Goal: Task Accomplishment & Management: Complete application form

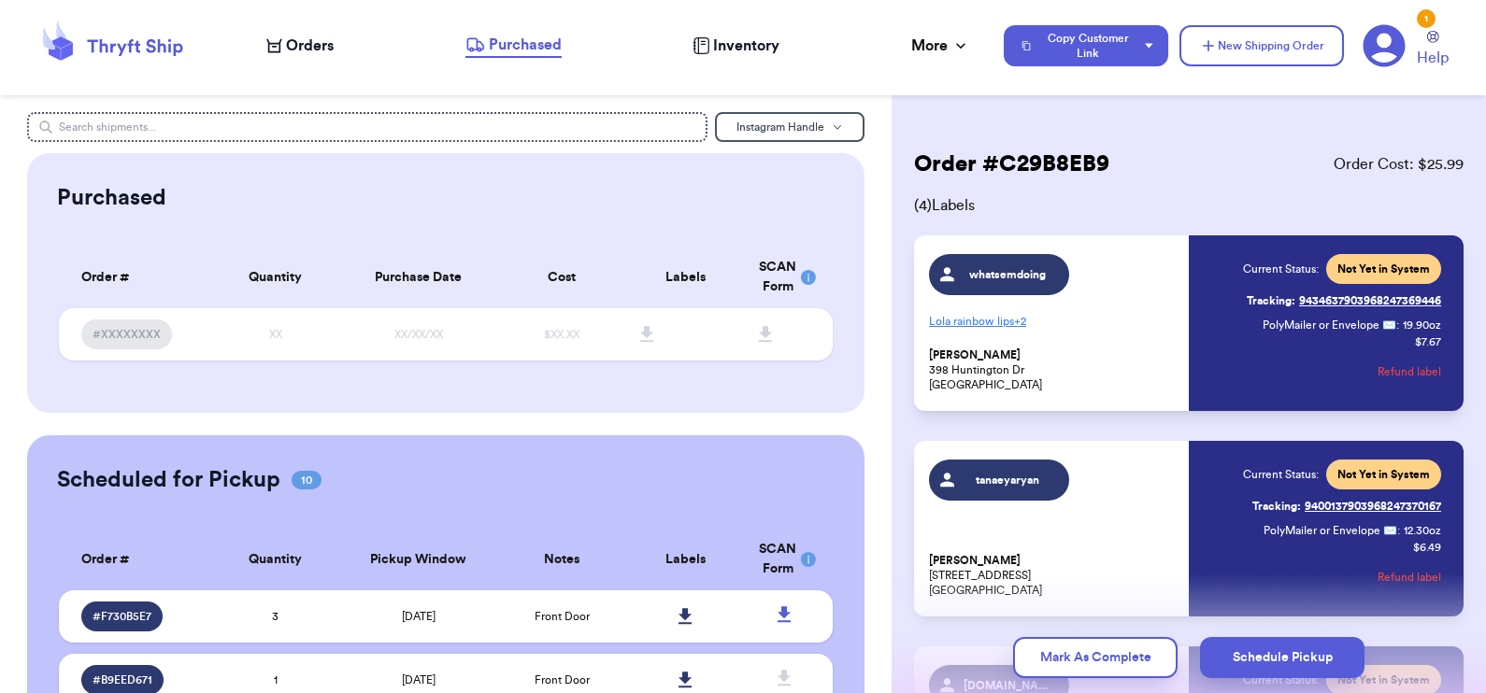
scroll to position [483, 0]
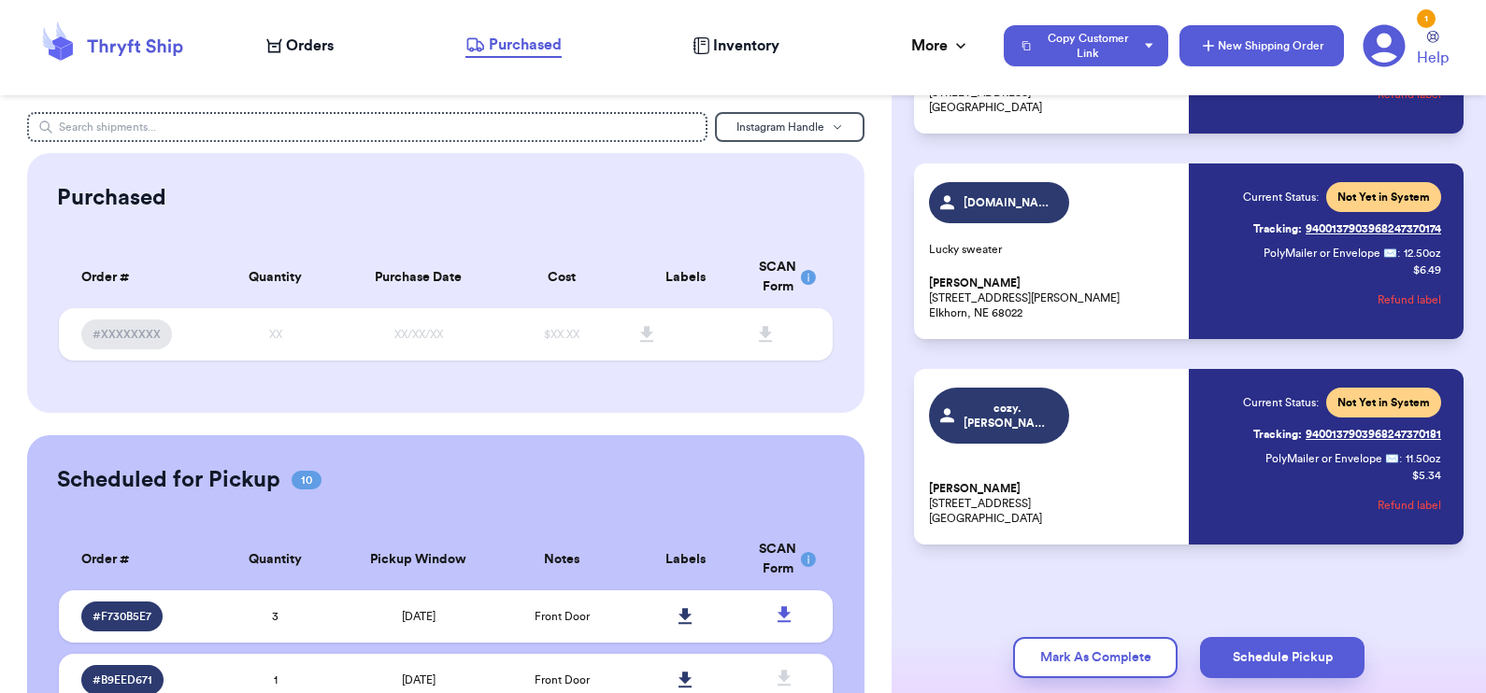
click at [1250, 36] on button "New Shipping Order" at bounding box center [1261, 45] width 164 height 41
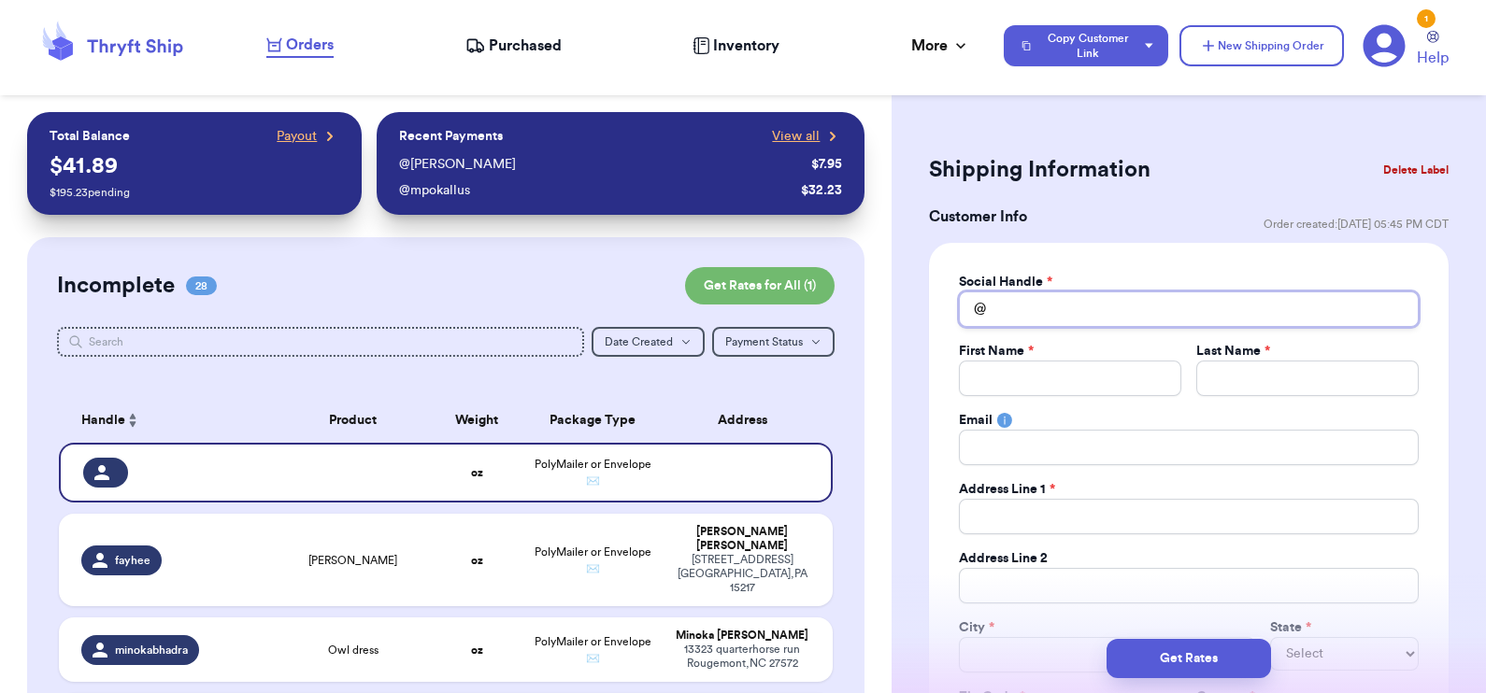
click at [1005, 296] on input "Total Amount Paid" at bounding box center [1189, 310] width 460 height 36
type input "k"
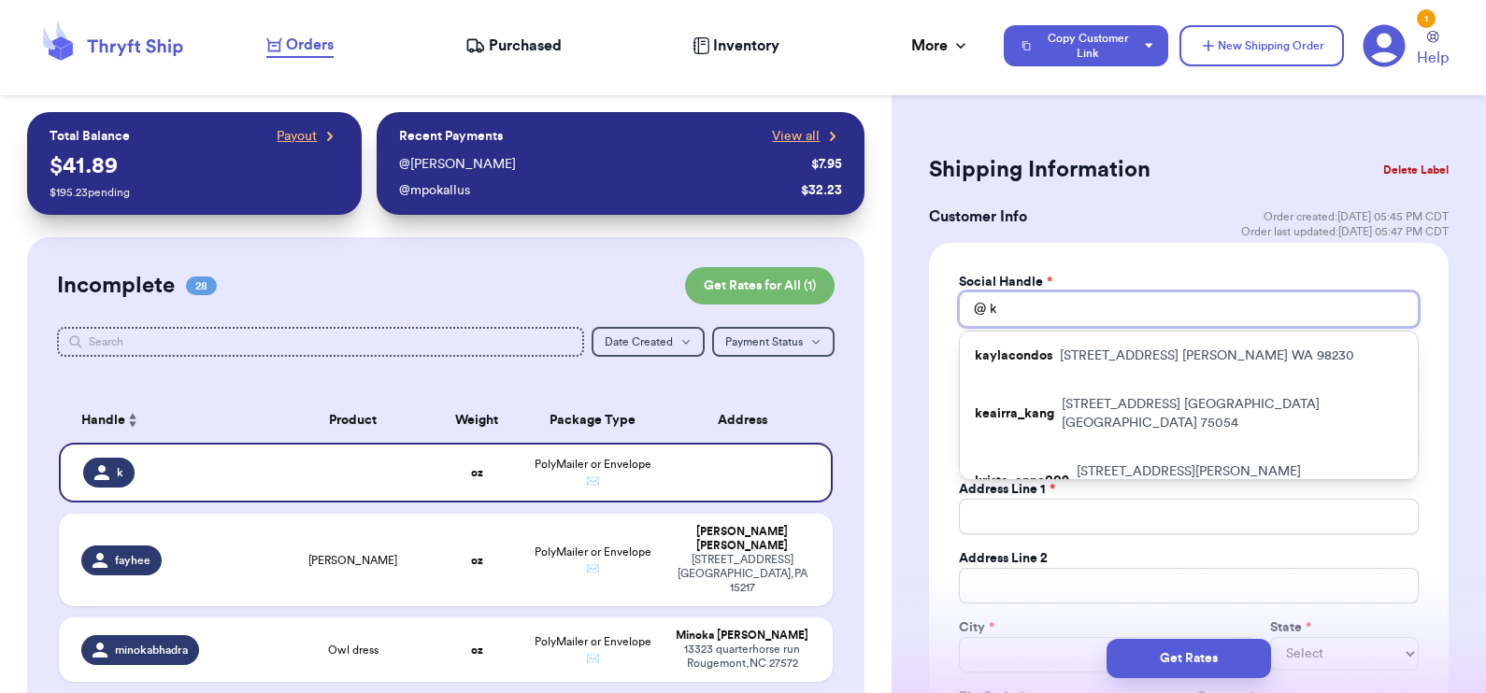
type input "ke"
type input "[PERSON_NAME]"
type input "kend"
type input "kendi"
type input "kendie"
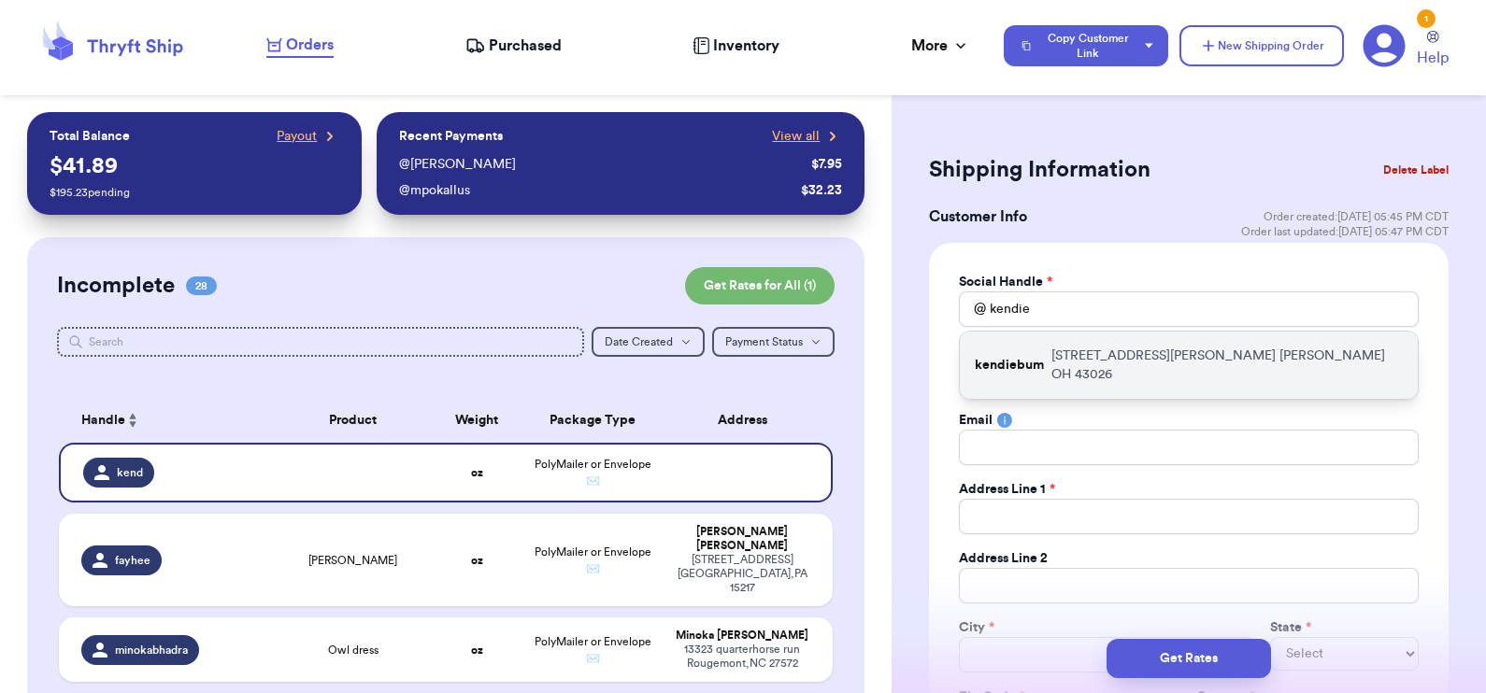
click at [1047, 344] on div "kendiebum [STREET_ADDRESS][PERSON_NAME]" at bounding box center [1189, 365] width 458 height 67
type input "kendiebum"
type input "[PERSON_NAME]"
type input "[STREET_ADDRESS][PERSON_NAME]"
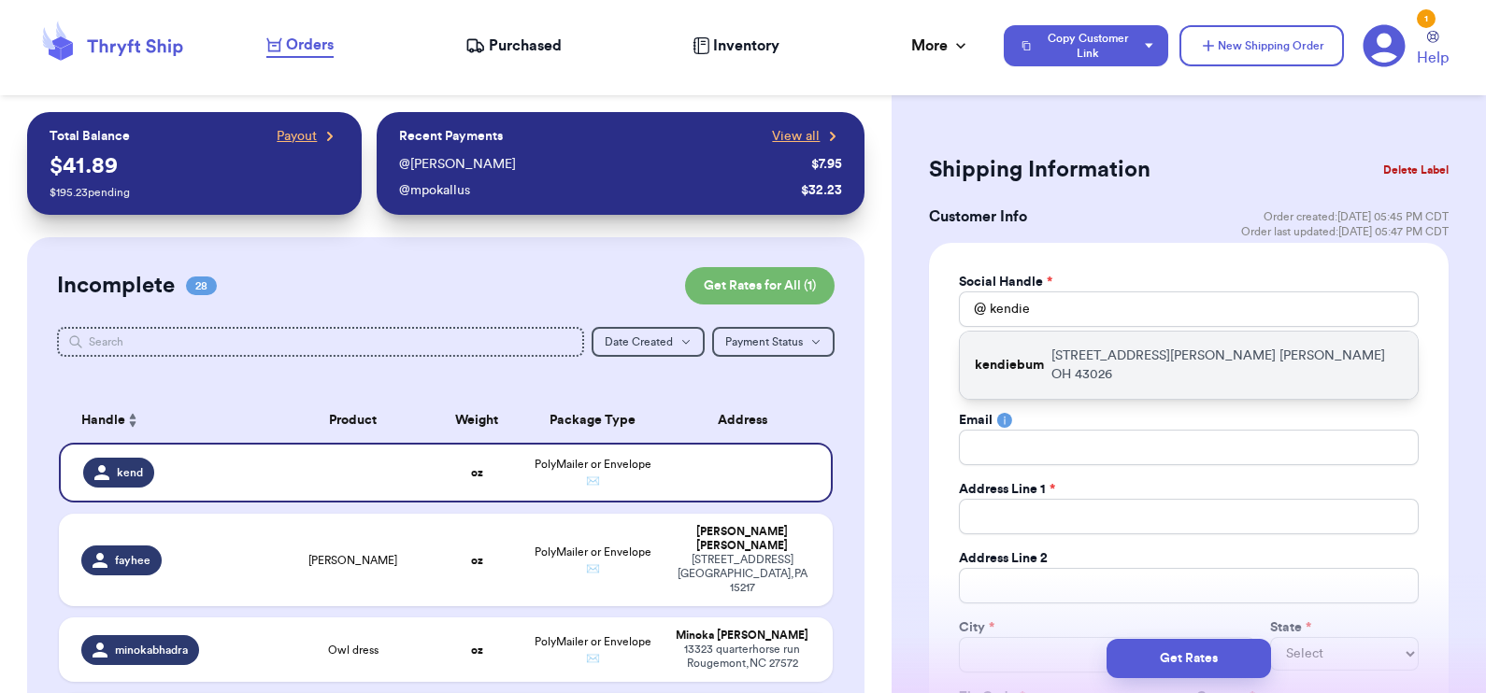
type input "[PERSON_NAME]"
select select "OH"
type input "43026"
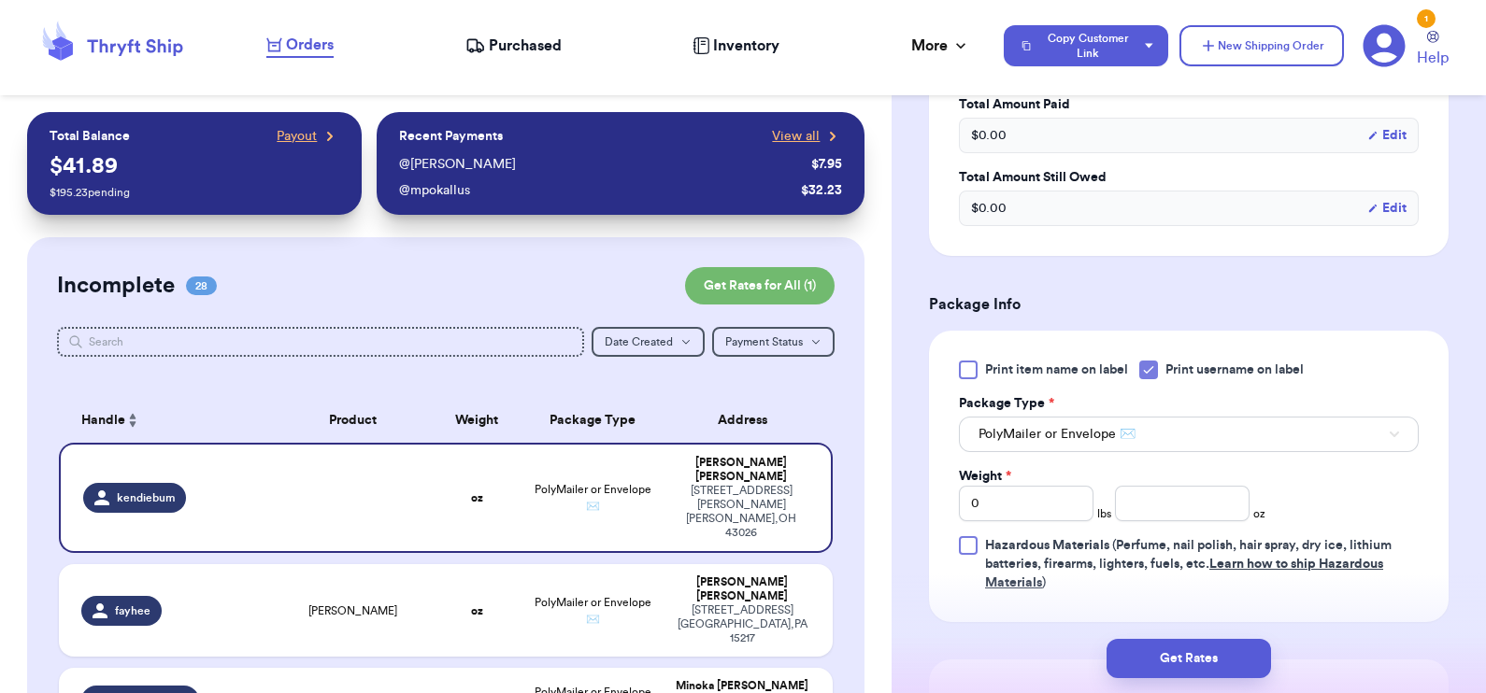
scroll to position [922, 0]
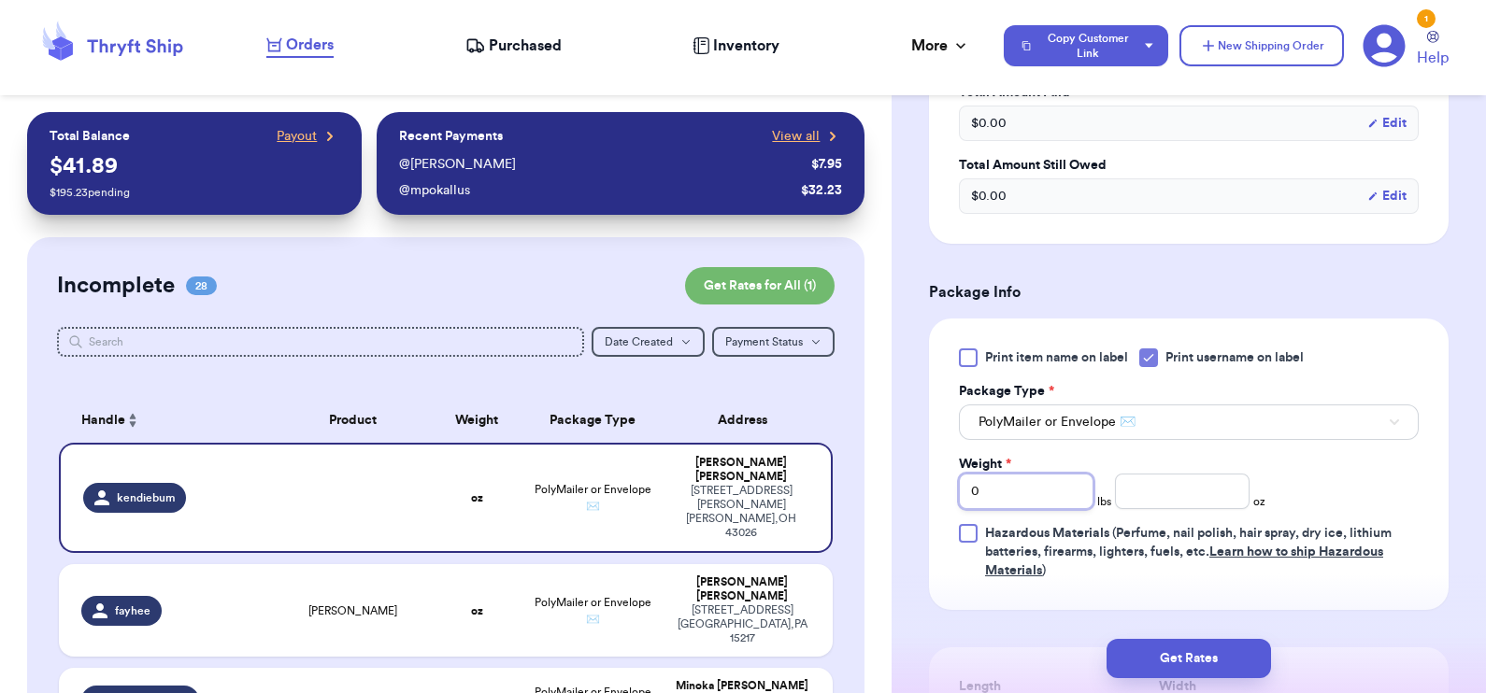
click at [995, 488] on input "0" at bounding box center [1026, 492] width 135 height 36
type input "01"
click at [1187, 497] on input "number" at bounding box center [1182, 492] width 135 height 36
type input "3.3"
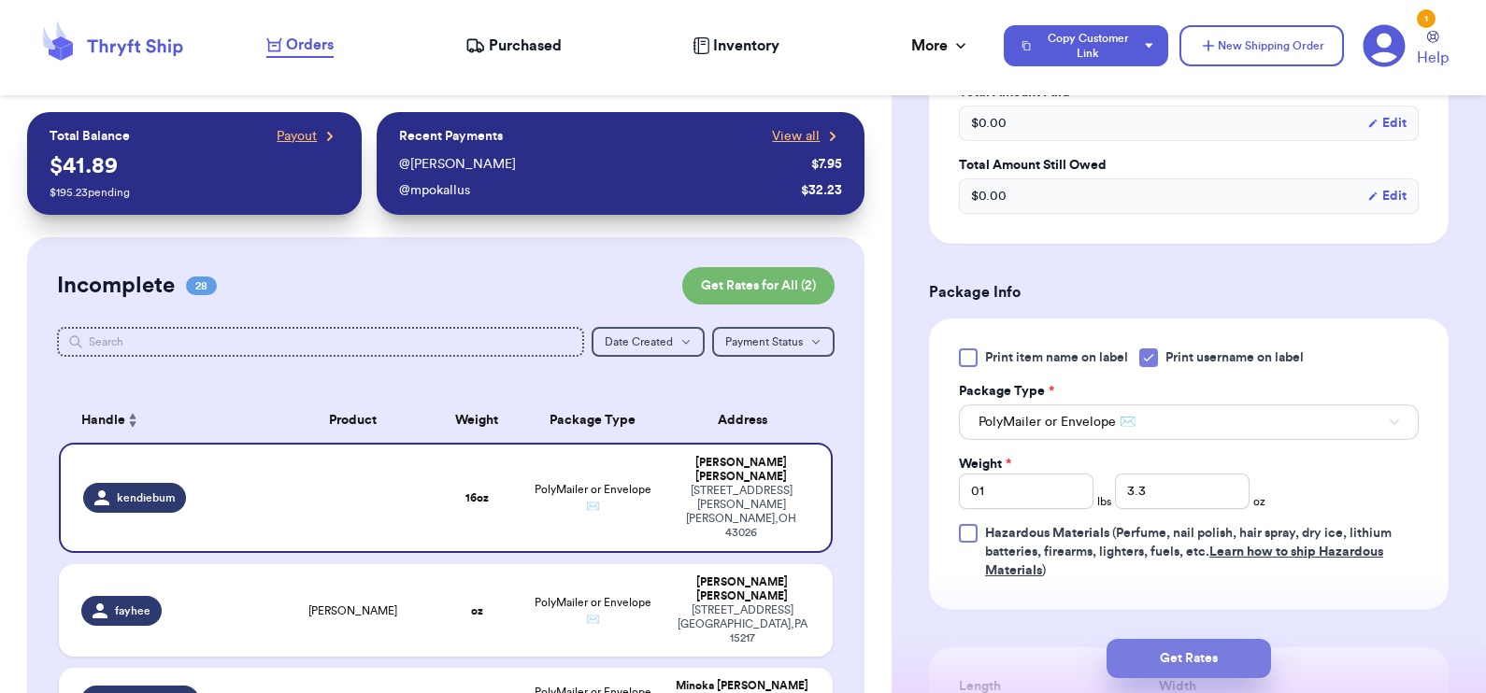
click at [1160, 657] on button "Get Rates" at bounding box center [1189, 658] width 164 height 39
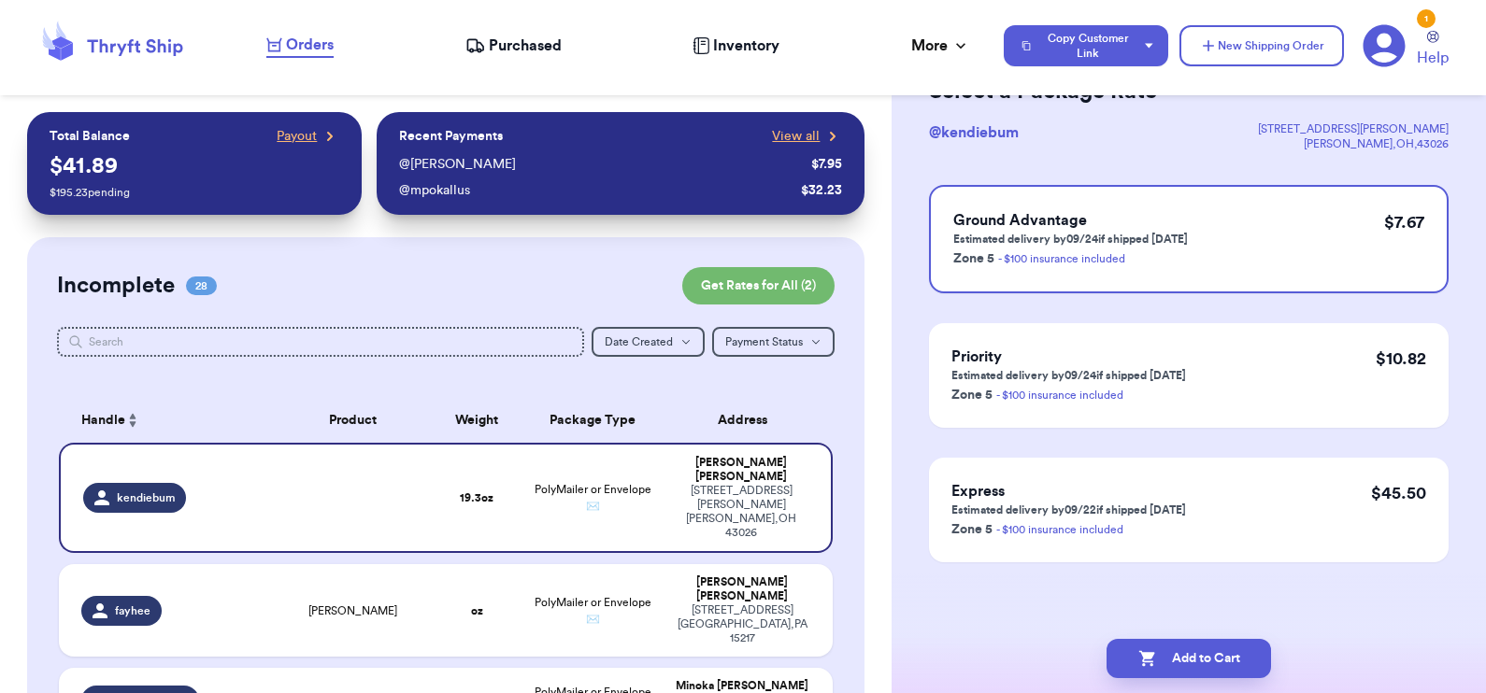
scroll to position [0, 0]
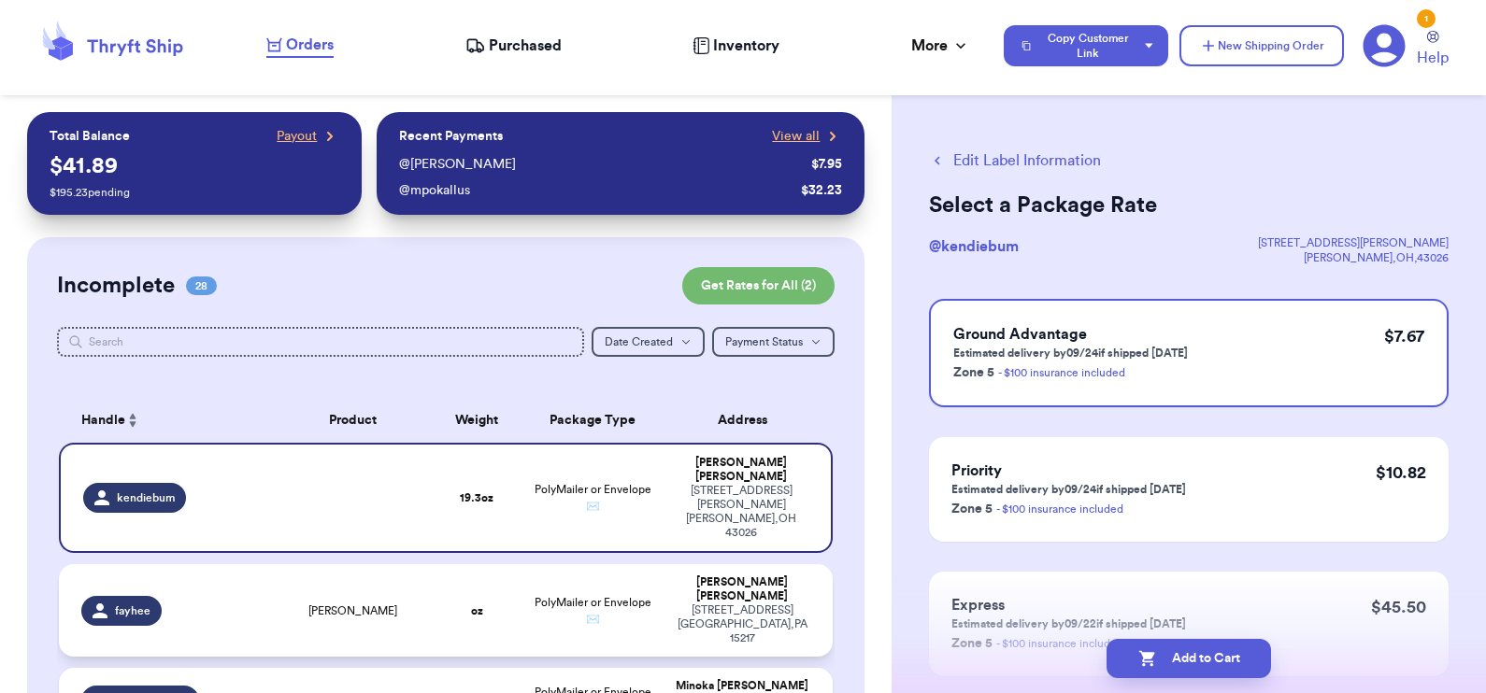
click at [430, 565] on td "oz" at bounding box center [476, 611] width 93 height 93
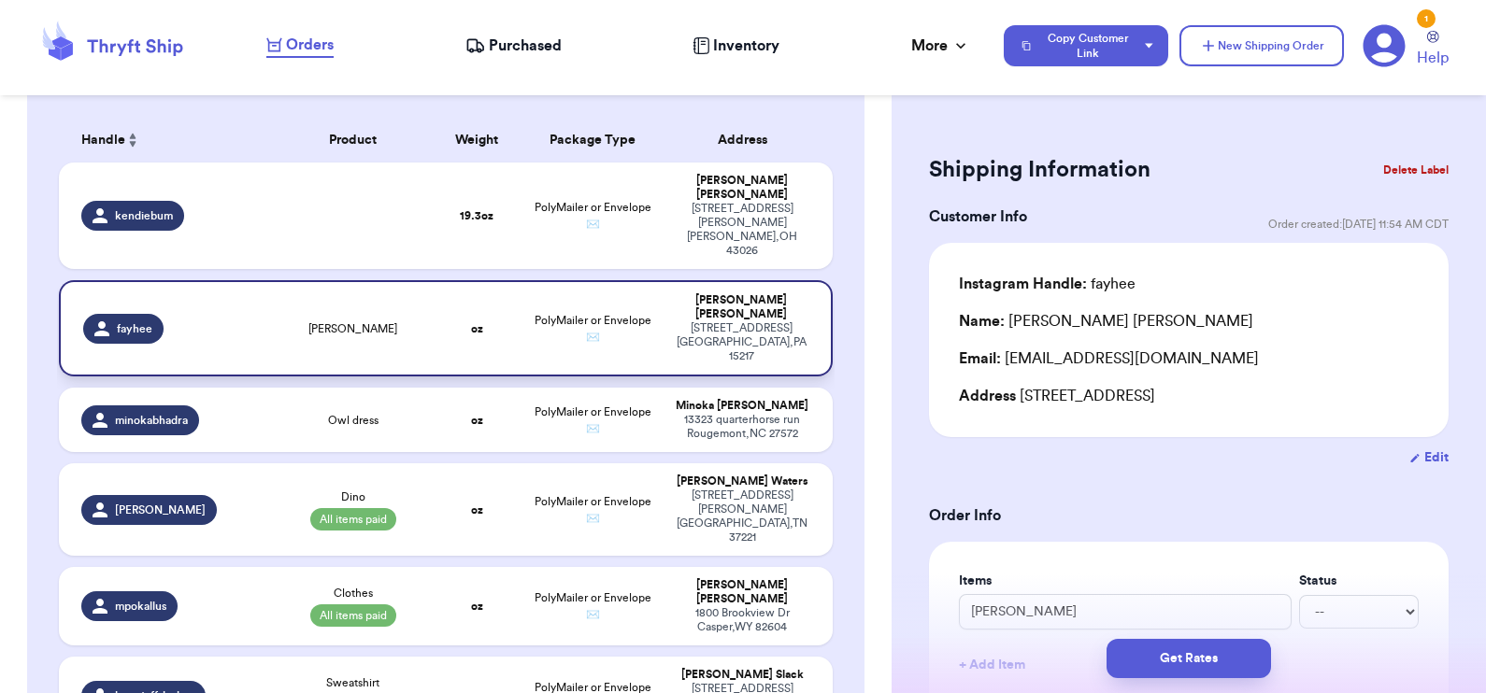
scroll to position [476, 0]
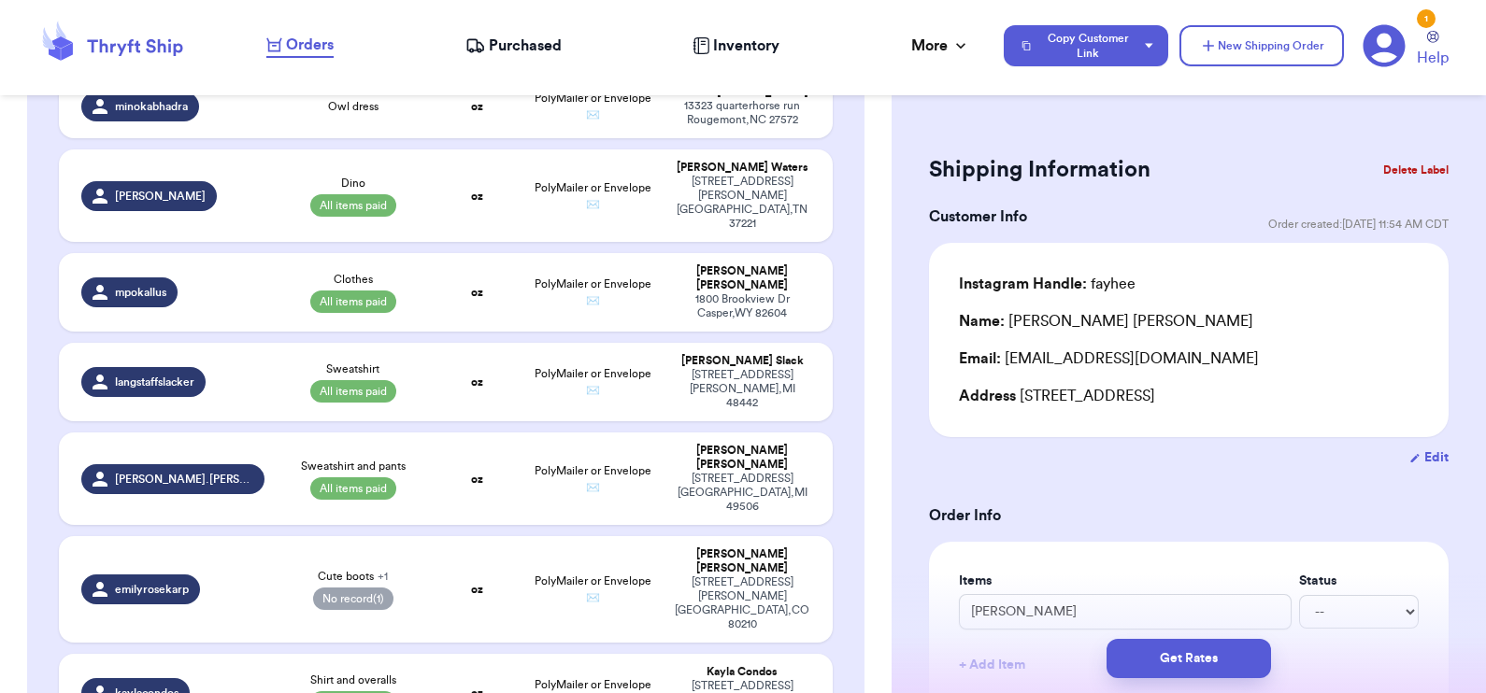
type input "1"
type input "6"
type input "38.12"
select select "paid"
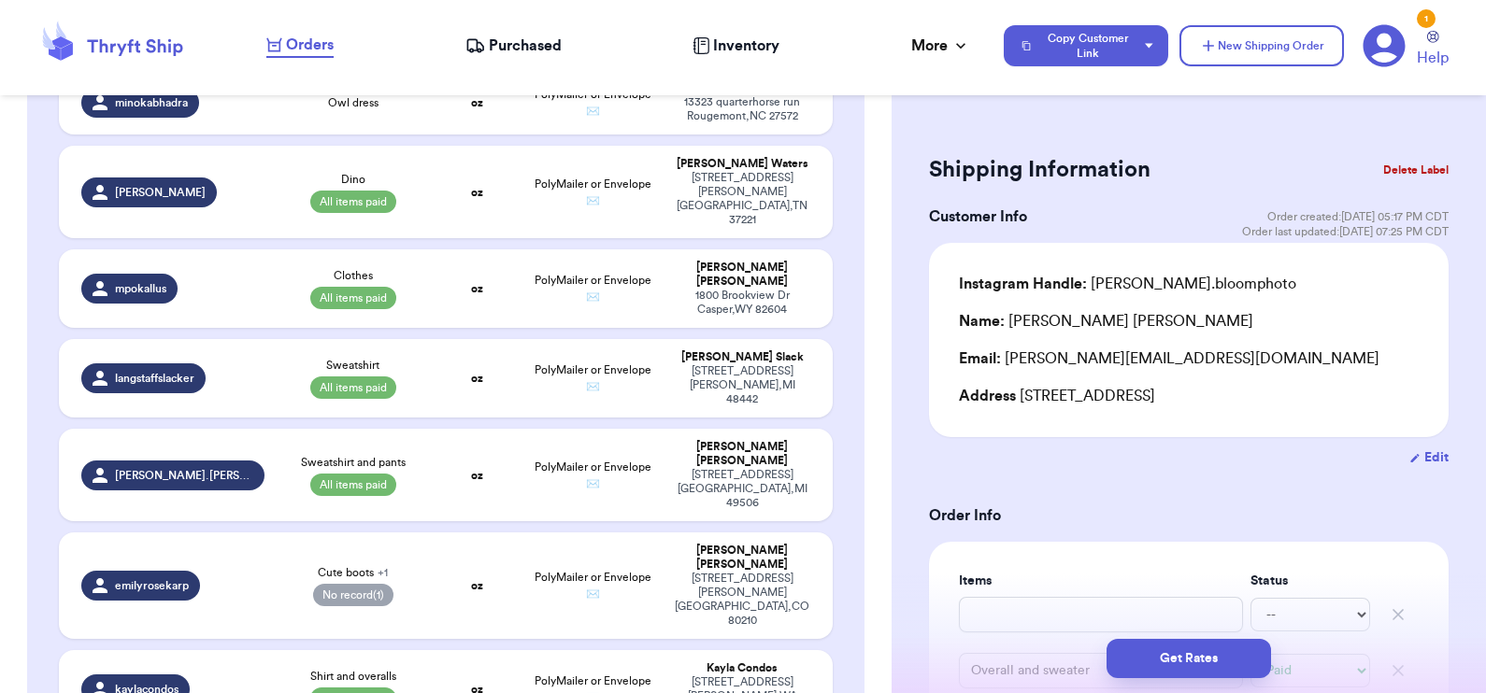
scroll to position [592, 0]
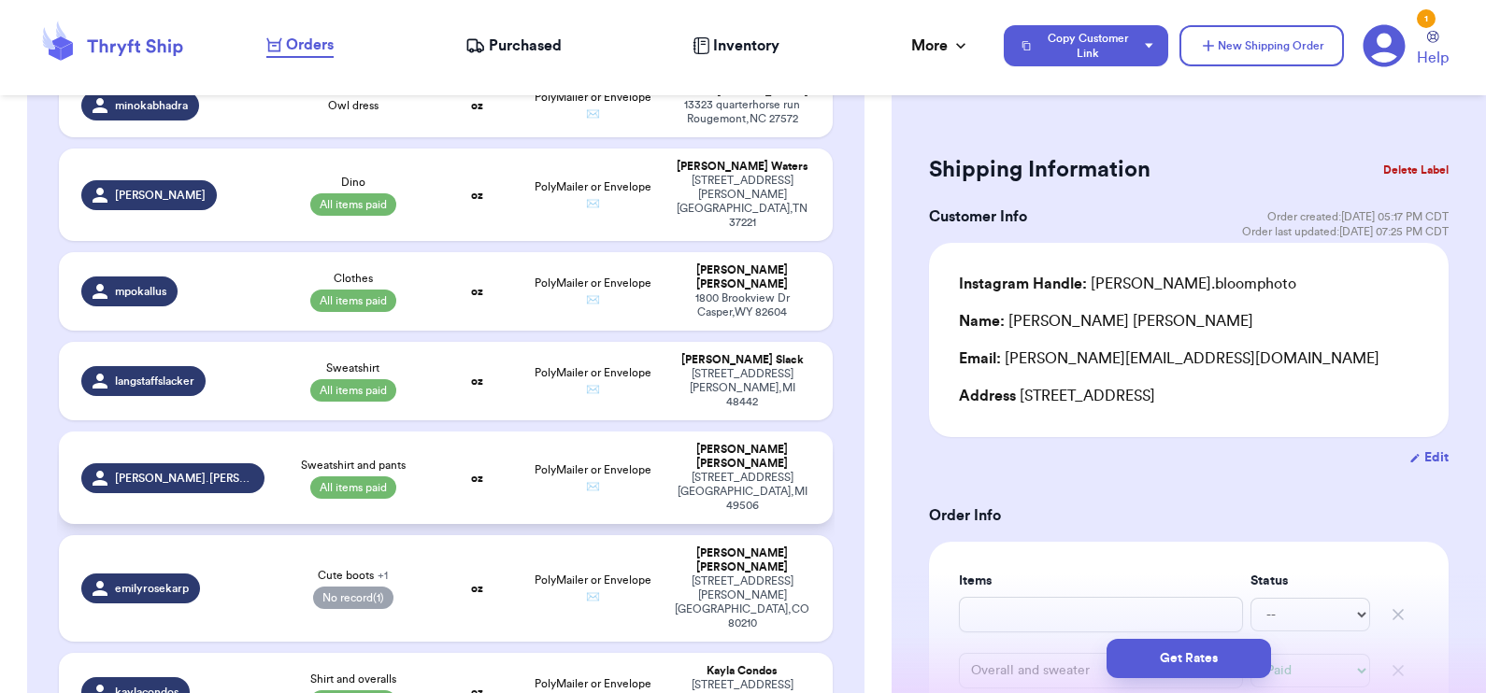
click at [417, 432] on td "Sweatshirt and pants All items paid" at bounding box center [353, 478] width 155 height 93
type input "Sweatshirt and pants"
select select "paid"
type input "0"
type input "30"
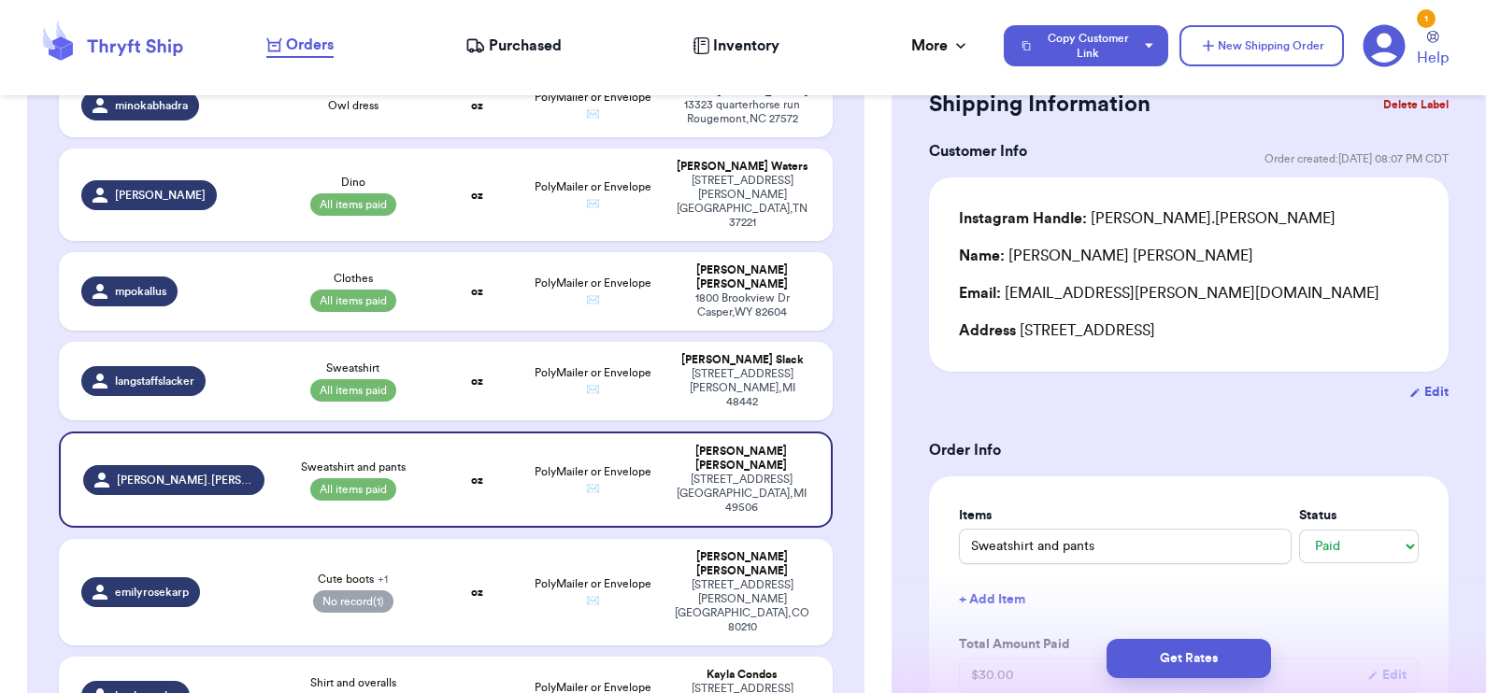
scroll to position [71, 0]
